Goal: Information Seeking & Learning: Find specific fact

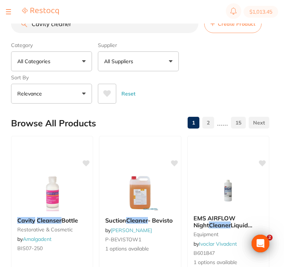
drag, startPoint x: 81, startPoint y: 26, endPoint x: 17, endPoint y: 26, distance: 63.2
click at [17, 26] on input "Cavity cleaner" at bounding box center [104, 24] width 187 height 18
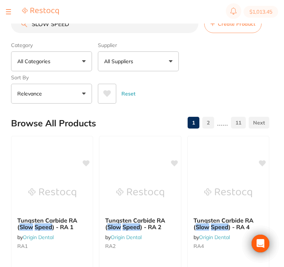
type input "SLOW SPEED"
click at [129, 65] on p "All Suppliers" at bounding box center [120, 61] width 32 height 7
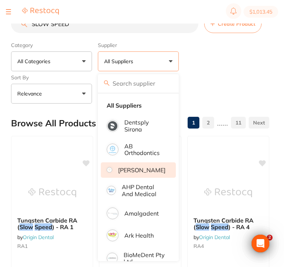
click at [151, 178] on li "[PERSON_NAME]" at bounding box center [138, 169] width 75 height 15
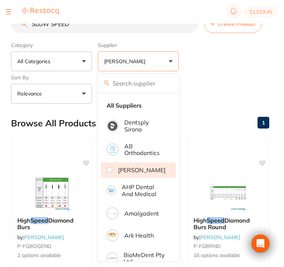
click at [233, 64] on div "Category All Categories All Categories No categories found Clear Category false…" at bounding box center [140, 71] width 258 height 65
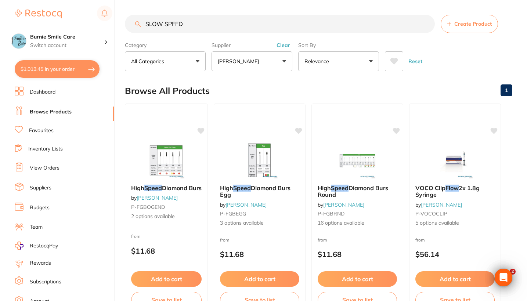
click at [283, 45] on button "Clear" at bounding box center [284, 45] width 18 height 7
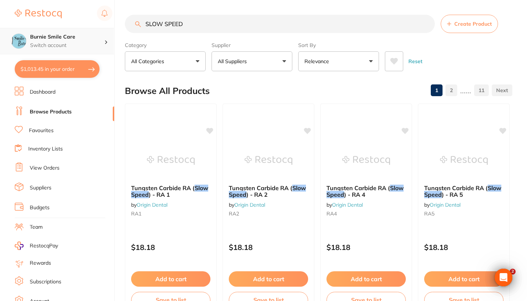
click at [72, 43] on p "Switch account" at bounding box center [67, 45] width 74 height 7
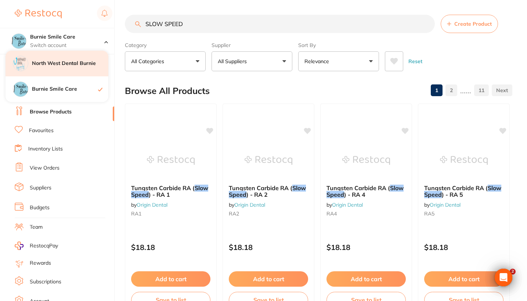
click at [80, 66] on h4 "North West Dental Burnie" at bounding box center [70, 63] width 76 height 7
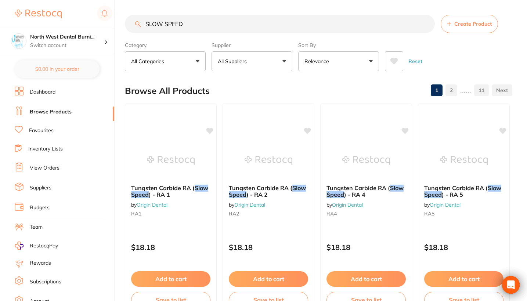
checkbox input "true"
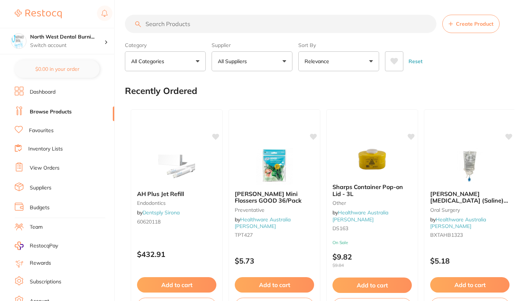
click at [190, 31] on input "search" at bounding box center [281, 24] width 312 height 18
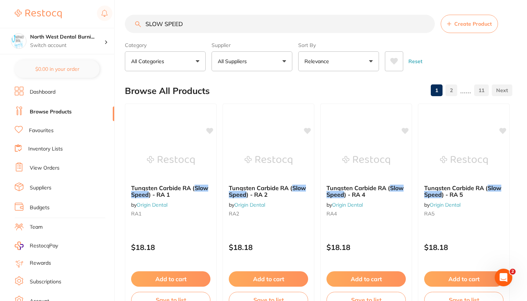
type input "SLOW SPEED"
click at [47, 133] on link "Favourites" at bounding box center [41, 130] width 25 height 7
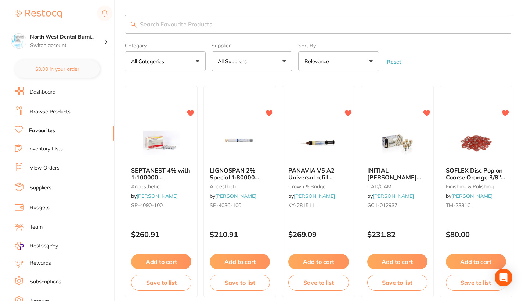
click at [208, 26] on input "search" at bounding box center [319, 24] width 388 height 19
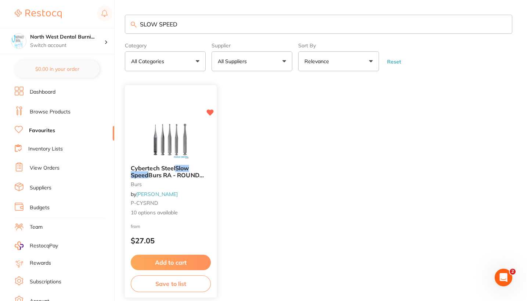
click at [199, 157] on div at bounding box center [171, 140] width 92 height 37
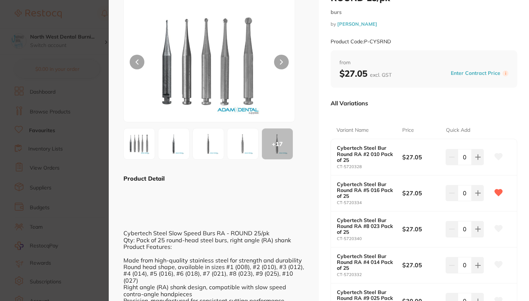
click at [144, 148] on img at bounding box center [139, 144] width 26 height 26
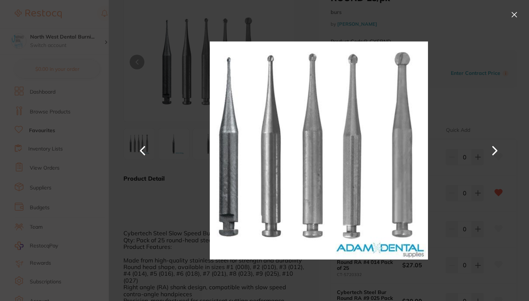
click at [515, 17] on button at bounding box center [515, 15] width 12 height 12
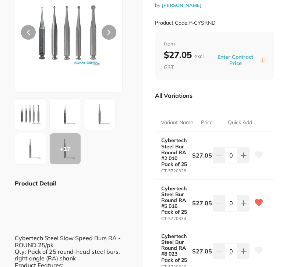
click at [79, 156] on div "+ 17" at bounding box center [65, 148] width 31 height 31
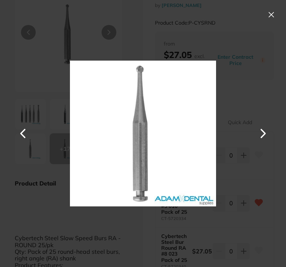
click at [263, 135] on button at bounding box center [263, 134] width 18 height 134
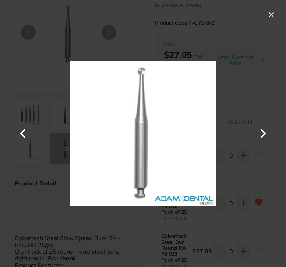
click at [263, 135] on button at bounding box center [263, 134] width 18 height 134
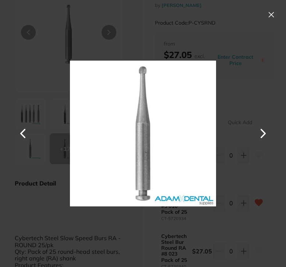
click at [263, 135] on button at bounding box center [263, 134] width 18 height 134
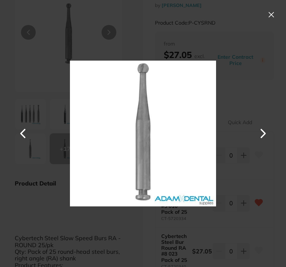
click at [269, 18] on button at bounding box center [271, 15] width 12 height 12
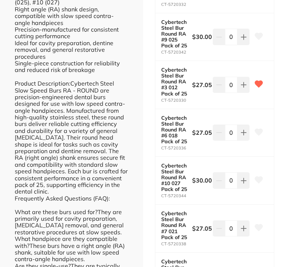
click at [174, 77] on b "Cybertech Steel Bur Round RA #3 012 Pack of 25" at bounding box center [175, 81] width 28 height 29
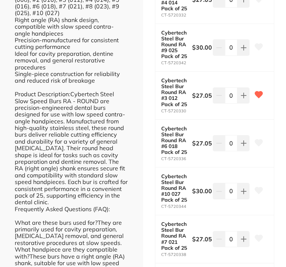
click at [174, 84] on b "Cybertech Steel Bur Round RA #3 012 Pack of 25" at bounding box center [175, 92] width 28 height 29
click at [179, 97] on b "Cybertech Steel Bur Round RA #3 012 Pack of 25" at bounding box center [175, 92] width 28 height 29
click at [184, 96] on b "Cybertech Steel Bur Round RA #3 012 Pack of 25" at bounding box center [175, 92] width 28 height 29
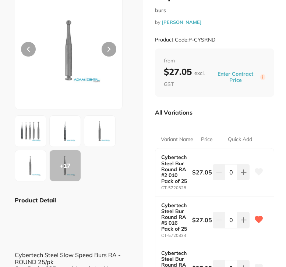
scroll to position [52, 0]
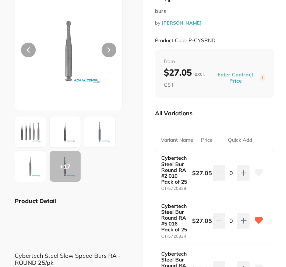
click at [103, 54] on button at bounding box center [108, 50] width 15 height 15
click at [111, 53] on button at bounding box center [108, 50] width 15 height 15
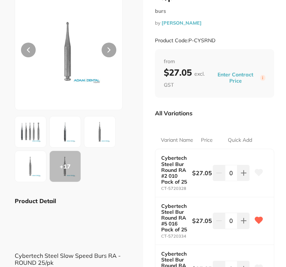
click at [111, 53] on button at bounding box center [108, 50] width 15 height 15
click at [26, 49] on button at bounding box center [28, 50] width 15 height 15
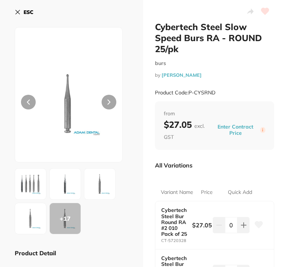
scroll to position [0, 0]
click at [111, 105] on button at bounding box center [108, 102] width 15 height 15
click at [112, 103] on button at bounding box center [108, 102] width 15 height 15
click at [109, 101] on icon at bounding box center [108, 102] width 3 height 5
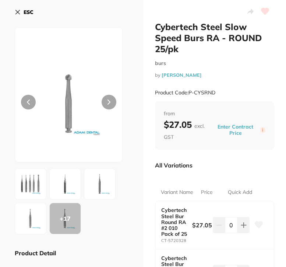
click at [32, 205] on button at bounding box center [31, 219] width 32 height 32
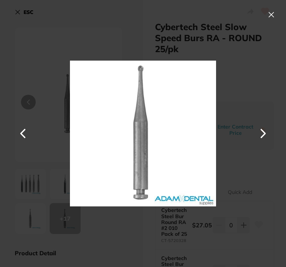
click at [273, 13] on button at bounding box center [271, 15] width 12 height 12
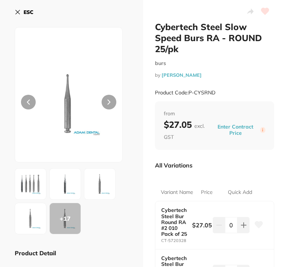
click at [29, 184] on img at bounding box center [30, 184] width 26 height 26
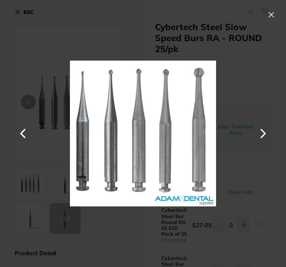
click at [269, 136] on button at bounding box center [263, 134] width 18 height 134
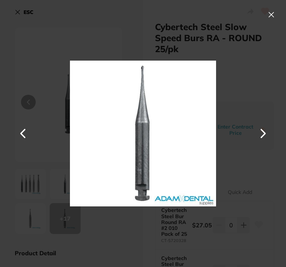
click at [269, 136] on button at bounding box center [263, 134] width 18 height 134
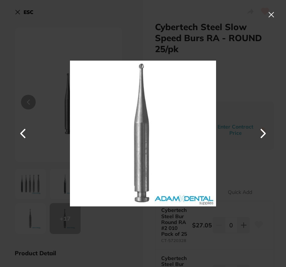
click at [269, 136] on button at bounding box center [263, 134] width 18 height 134
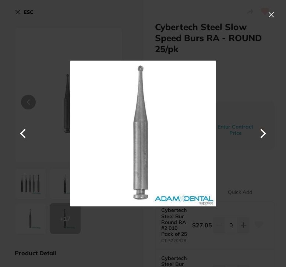
click at [24, 139] on button at bounding box center [23, 134] width 18 height 134
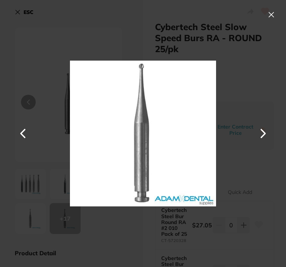
click at [267, 137] on button at bounding box center [263, 134] width 18 height 134
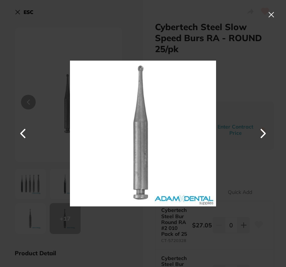
click at [265, 137] on button at bounding box center [263, 134] width 18 height 134
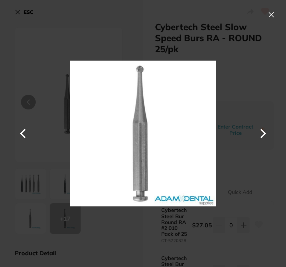
click at [264, 18] on div at bounding box center [143, 133] width 286 height 267
click at [272, 14] on button at bounding box center [271, 15] width 12 height 12
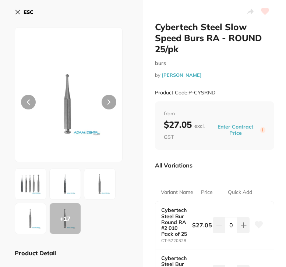
click at [20, 11] on icon at bounding box center [18, 12] width 6 height 6
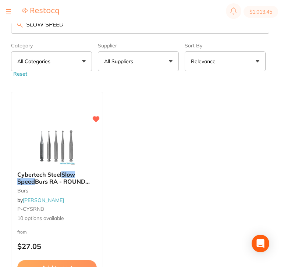
drag, startPoint x: 73, startPoint y: 29, endPoint x: 4, endPoint y: 26, distance: 68.5
click at [4, 26] on div "$1,013.45 North West Dental Burni... Switch account North West Dental Burnie Bu…" at bounding box center [142, 122] width 284 height 244
type input "E"
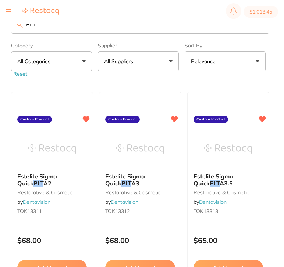
type input "PLT"
click at [140, 67] on button "All Suppliers" at bounding box center [138, 61] width 81 height 20
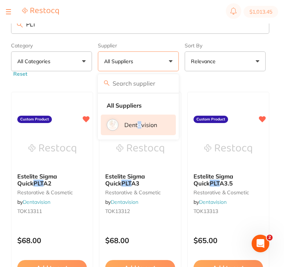
click at [139, 127] on p "Dentavision" at bounding box center [140, 125] width 33 height 7
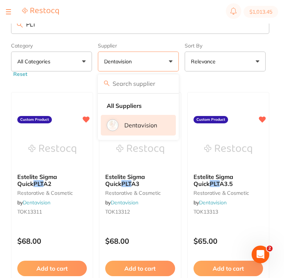
drag, startPoint x: 47, startPoint y: 28, endPoint x: -10, endPoint y: 28, distance: 57.3
click at [0, 28] on html "$1,013.45 North West Dental Burni... Switch account North West Dental Burnie Bu…" at bounding box center [142, 127] width 284 height 254
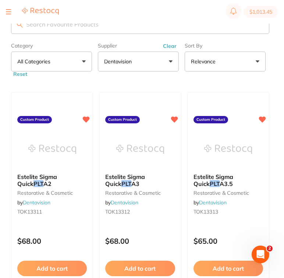
paste input "3M Impregum Penta Soft"
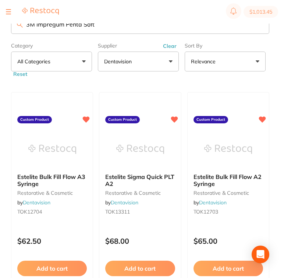
click at [165, 45] on button "Clear" at bounding box center [170, 46] width 18 height 7
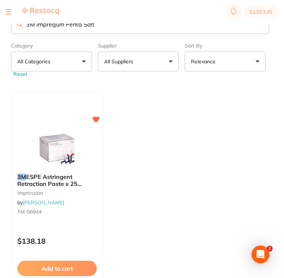
click at [158, 192] on ul "3M ESPE Astringent Retraction Paste x 25 Capsules impression by [PERSON_NAME] […" at bounding box center [140, 197] width 258 height 211
drag, startPoint x: 100, startPoint y: 26, endPoint x: -14, endPoint y: 22, distance: 113.7
click at [0, 22] on html "$1,013.45 North West Dental Burni... Switch account North West Dental Burnie Bu…" at bounding box center [142, 127] width 284 height 254
paste input "01706"
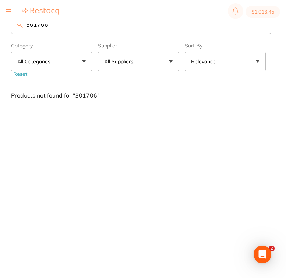
click at [146, 65] on button "All Suppliers" at bounding box center [138, 61] width 81 height 20
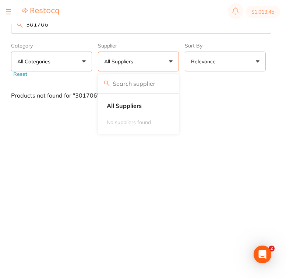
click at [57, 29] on input "301706" at bounding box center [141, 24] width 260 height 19
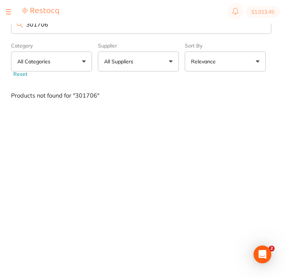
drag, startPoint x: 60, startPoint y: 26, endPoint x: 7, endPoint y: 25, distance: 52.2
click at [7, 25] on div "$1,013.45 North West Dental Burni... Switch account North West Dental Burnie Bu…" at bounding box center [143, 127] width 286 height 254
click at [36, 26] on input "Imoregum" at bounding box center [141, 24] width 260 height 19
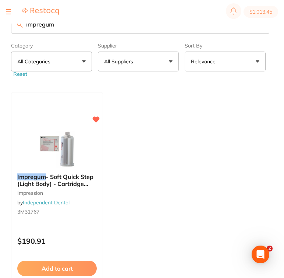
click at [67, 31] on input "Impregum" at bounding box center [140, 24] width 258 height 19
click at [58, 25] on input "Impregum" at bounding box center [140, 24] width 258 height 19
drag, startPoint x: 62, startPoint y: 25, endPoint x: 11, endPoint y: 25, distance: 50.7
click at [11, 25] on input "Impregum" at bounding box center [140, 24] width 258 height 19
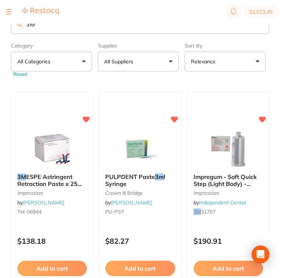
drag, startPoint x: 42, startPoint y: 25, endPoint x: 4, endPoint y: 24, distance: 37.5
click at [4, 24] on div "$1,013.45 North West Dental Burni... Switch account North West Dental Burnie Bu…" at bounding box center [142, 127] width 284 height 254
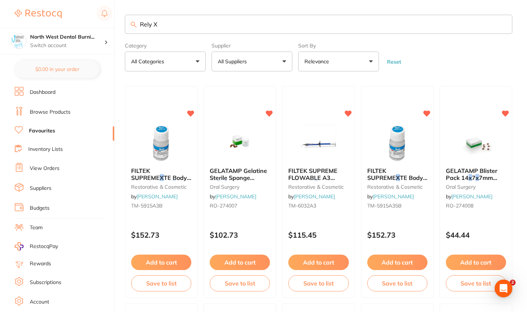
type input "Rely X"
click at [62, 112] on link "Browse Products" at bounding box center [50, 111] width 41 height 7
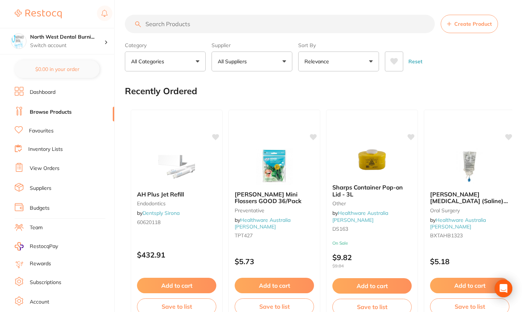
click at [183, 24] on input "search" at bounding box center [280, 24] width 310 height 18
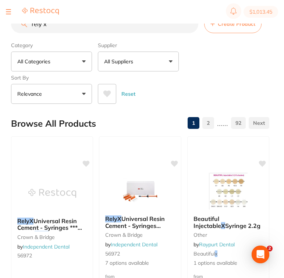
drag, startPoint x: 63, startPoint y: 28, endPoint x: 1, endPoint y: 27, distance: 62.1
click at [1, 27] on div "$1,013.45 North West Dental Burni... Switch account North West Dental Burnie Bu…" at bounding box center [142, 127] width 284 height 254
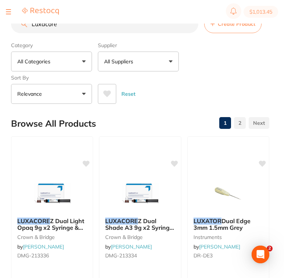
drag, startPoint x: 75, startPoint y: 30, endPoint x: 24, endPoint y: 27, distance: 51.9
click at [24, 27] on input "Luxacore" at bounding box center [104, 24] width 187 height 18
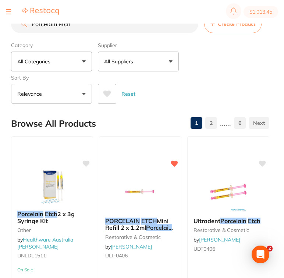
type input "Porcelain etch"
click at [115, 62] on p "All Suppliers" at bounding box center [120, 61] width 32 height 7
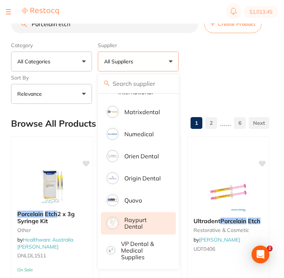
scroll to position [436, 0]
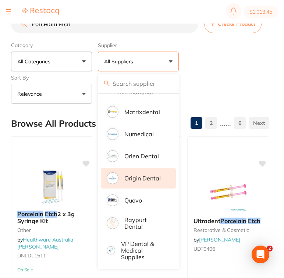
click at [156, 176] on p "Origin Dental" at bounding box center [142, 178] width 36 height 7
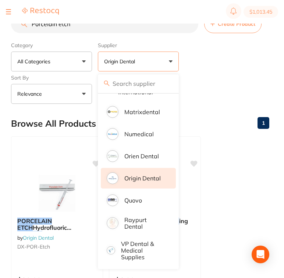
click at [245, 67] on div "Category All Categories All Categories No categories found Clear Category false…" at bounding box center [140, 71] width 258 height 65
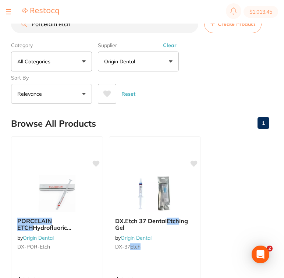
scroll to position [0, 0]
click at [165, 45] on button "Clear" at bounding box center [170, 45] width 18 height 7
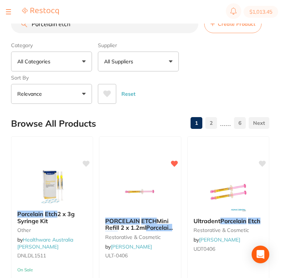
drag, startPoint x: 92, startPoint y: 26, endPoint x: 17, endPoint y: 25, distance: 74.6
click at [17, 25] on input "Porcelain etch" at bounding box center [104, 24] width 187 height 18
paste input "KE-34070"
type input "KE-34070"
